Goal: Task Accomplishment & Management: Complete application form

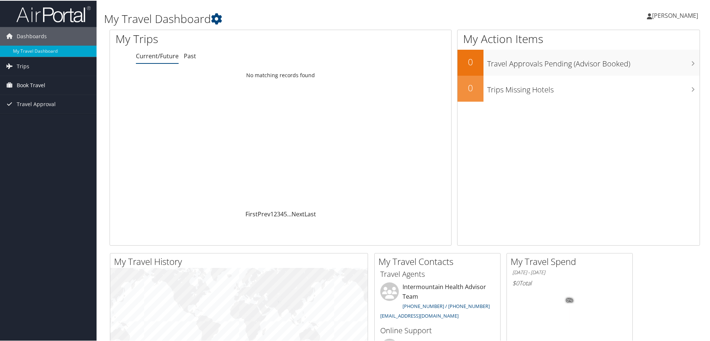
click at [34, 82] on span "Book Travel" at bounding box center [31, 84] width 29 height 19
click at [52, 123] on link "Book/Manage Online Trips" at bounding box center [48, 121] width 97 height 11
click at [52, 99] on link "Agent Booking Request" at bounding box center [48, 99] width 97 height 11
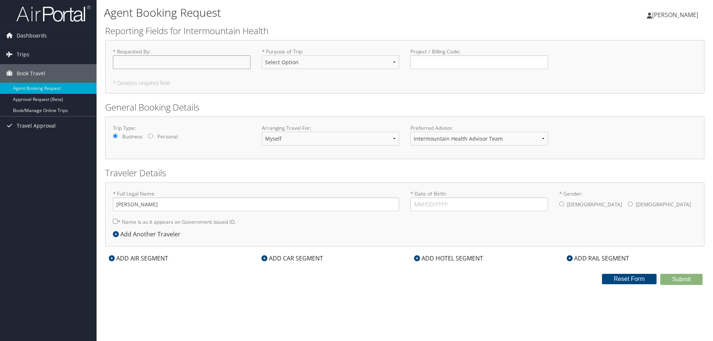
click at [181, 58] on input "* Requested By : Required" at bounding box center [182, 62] width 138 height 14
type input "[PERSON_NAME]"
click at [333, 61] on select "Select Option 3rd Party Reimbursable Business CME Conf or Education Groups Pers…" at bounding box center [331, 62] width 138 height 14
select select "Conf or Education"
click at [262, 55] on select "Select Option 3rd Party Reimbursable Business CME Conf or Education Groups Pers…" at bounding box center [331, 62] width 138 height 14
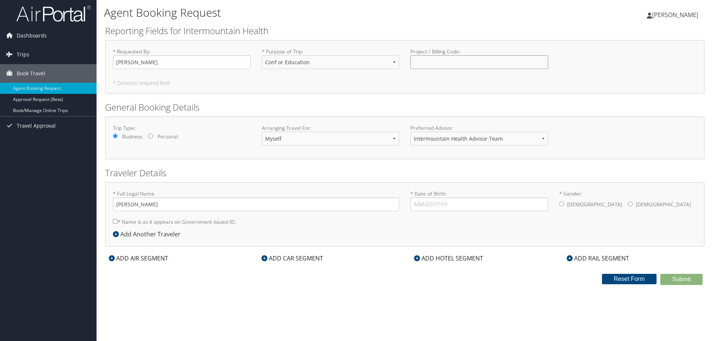
click at [491, 56] on input "Project / Billing Code : Required" at bounding box center [479, 62] width 138 height 14
type input "84094"
click at [461, 139] on select "Intermountain Health Advisor Team" at bounding box center [479, 139] width 138 height 14
click at [474, 203] on input "* Date of Birth: Invalid Date" at bounding box center [479, 205] width 138 height 14
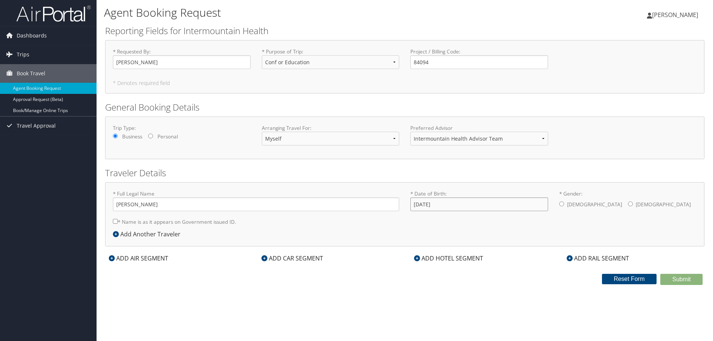
type input "[DATE]"
click at [567, 203] on label "[DEMOGRAPHIC_DATA]" at bounding box center [594, 205] width 55 height 14
click at [564, 203] on input "* Gender: [DEMOGRAPHIC_DATA] [DEMOGRAPHIC_DATA]" at bounding box center [561, 204] width 5 height 5
radio input "true"
click at [114, 220] on input "* Name is as it appears on Government issued ID." at bounding box center [115, 221] width 5 height 5
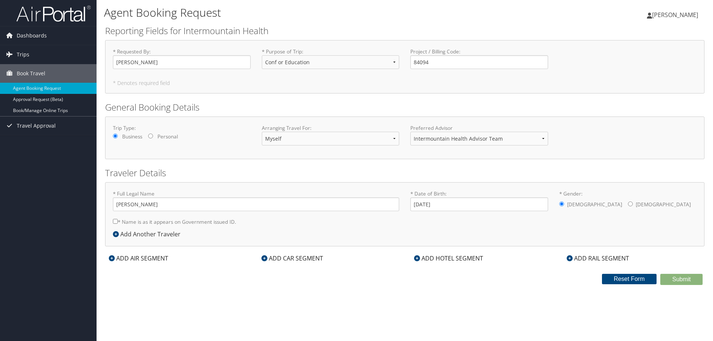
checkbox input "true"
click at [421, 258] on div "ADD HOTEL SEGMENT" at bounding box center [448, 258] width 77 height 9
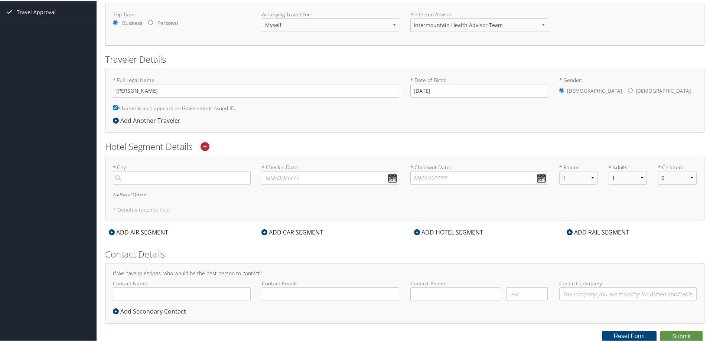
scroll to position [115, 0]
click at [194, 173] on input "search" at bounding box center [182, 177] width 138 height 14
click at [231, 298] on input "Contact Name:" at bounding box center [182, 293] width 138 height 14
click at [201, 182] on input "search" at bounding box center [182, 177] width 138 height 14
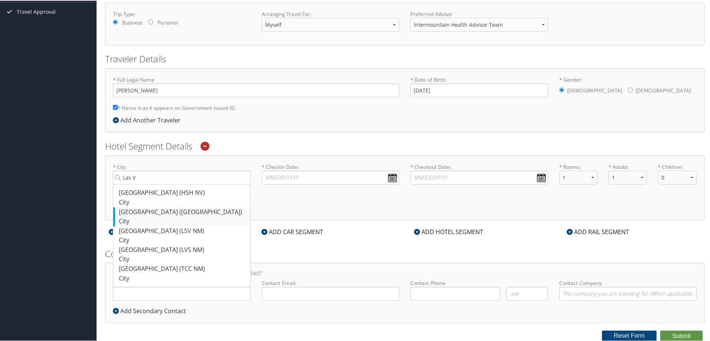
click at [168, 212] on div "[GEOGRAPHIC_DATA] ([GEOGRAPHIC_DATA])" at bounding box center [183, 212] width 128 height 10
click at [168, 184] on input "Las V" at bounding box center [182, 177] width 138 height 14
type input "[GEOGRAPHIC_DATA]"
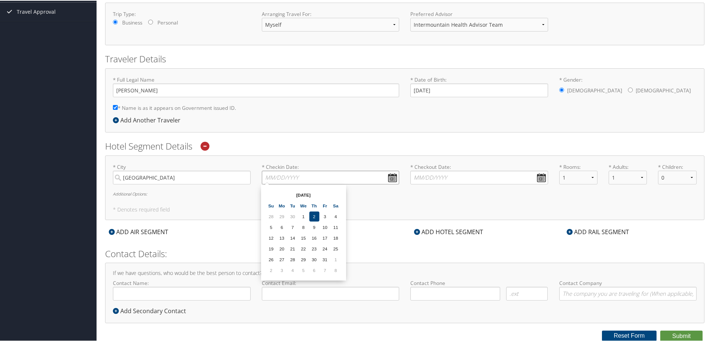
click at [393, 178] on input "* Checkin Date: Dates must be valid" at bounding box center [331, 177] width 138 height 14
click at [281, 256] on td "27" at bounding box center [282, 259] width 10 height 10
type input "[DATE]"
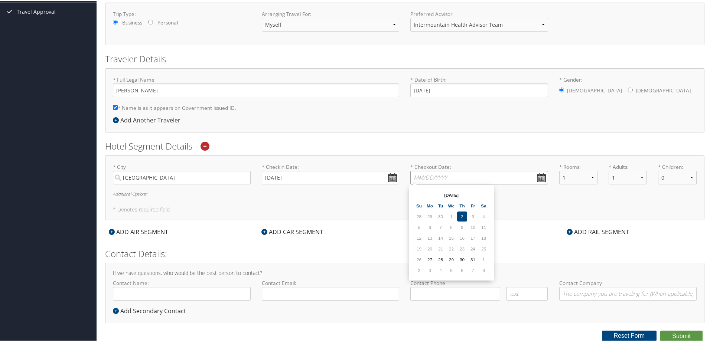
click at [533, 175] on input "* Checkout Date: Dates must be valid" at bounding box center [479, 177] width 138 height 14
click at [451, 258] on td "29" at bounding box center [451, 259] width 10 height 10
type input "[DATE]"
click at [542, 178] on input "[DATE]" at bounding box center [479, 177] width 138 height 14
click at [357, 211] on h5 "* Denotes required field" at bounding box center [405, 209] width 584 height 5
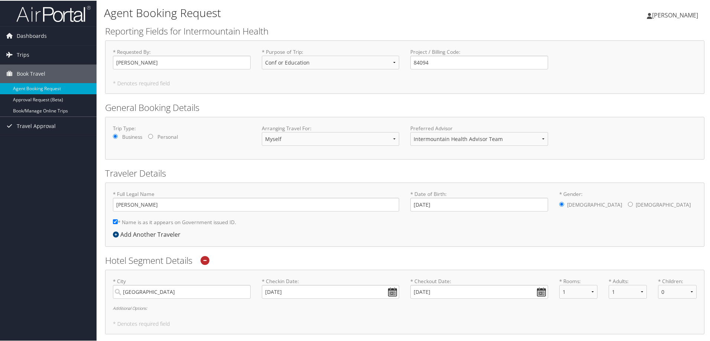
scroll to position [0, 0]
click at [49, 102] on link "Approval Request (Beta)" at bounding box center [48, 99] width 97 height 11
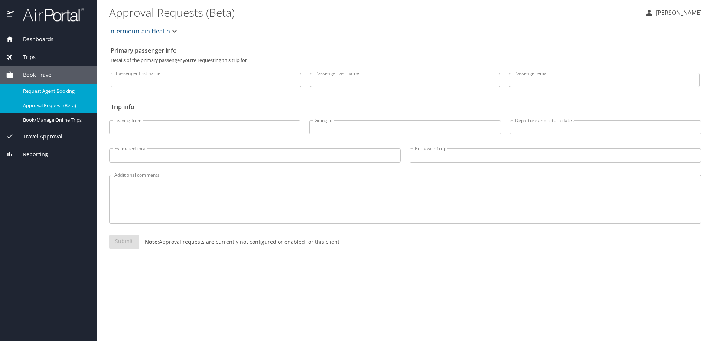
click at [55, 89] on span "Request Agent Booking" at bounding box center [55, 91] width 65 height 7
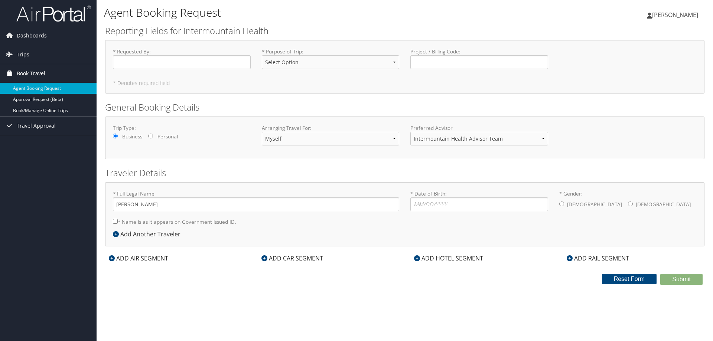
click at [23, 74] on span "Book Travel" at bounding box center [31, 73] width 29 height 19
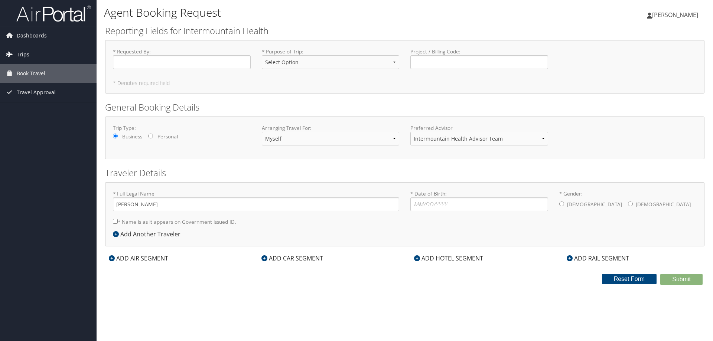
click at [27, 56] on span "Trips" at bounding box center [23, 54] width 13 height 19
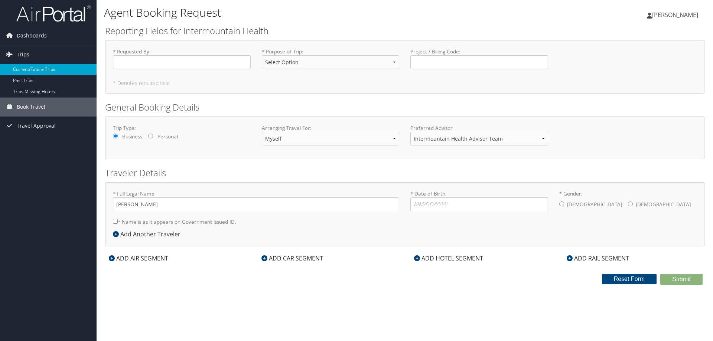
click at [40, 70] on link "Current/Future Trips" at bounding box center [48, 69] width 97 height 11
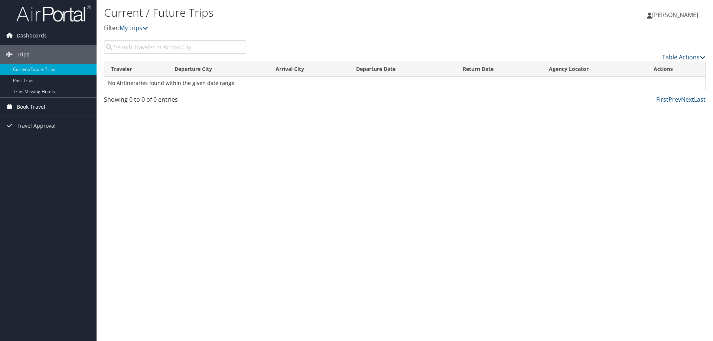
click at [43, 106] on span "Book Travel" at bounding box center [31, 107] width 29 height 19
click at [72, 139] on link "Book/Manage Online Trips" at bounding box center [48, 144] width 97 height 11
